Goal: Task Accomplishment & Management: Manage account settings

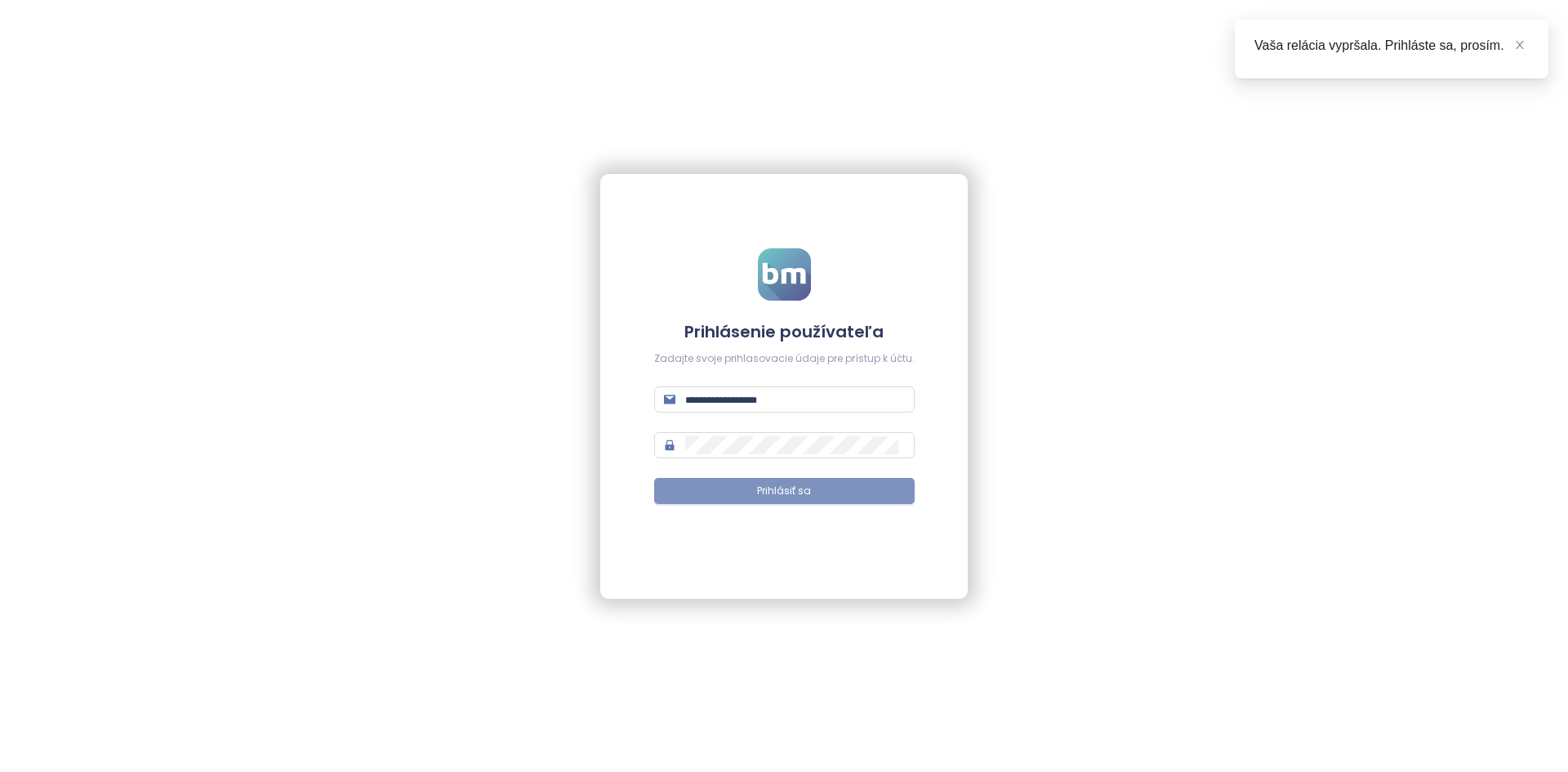
type input "**********"
click at [818, 499] on button "Prihlásiť sa" at bounding box center [784, 491] width 260 height 26
